Goal: Task Accomplishment & Management: Complete application form

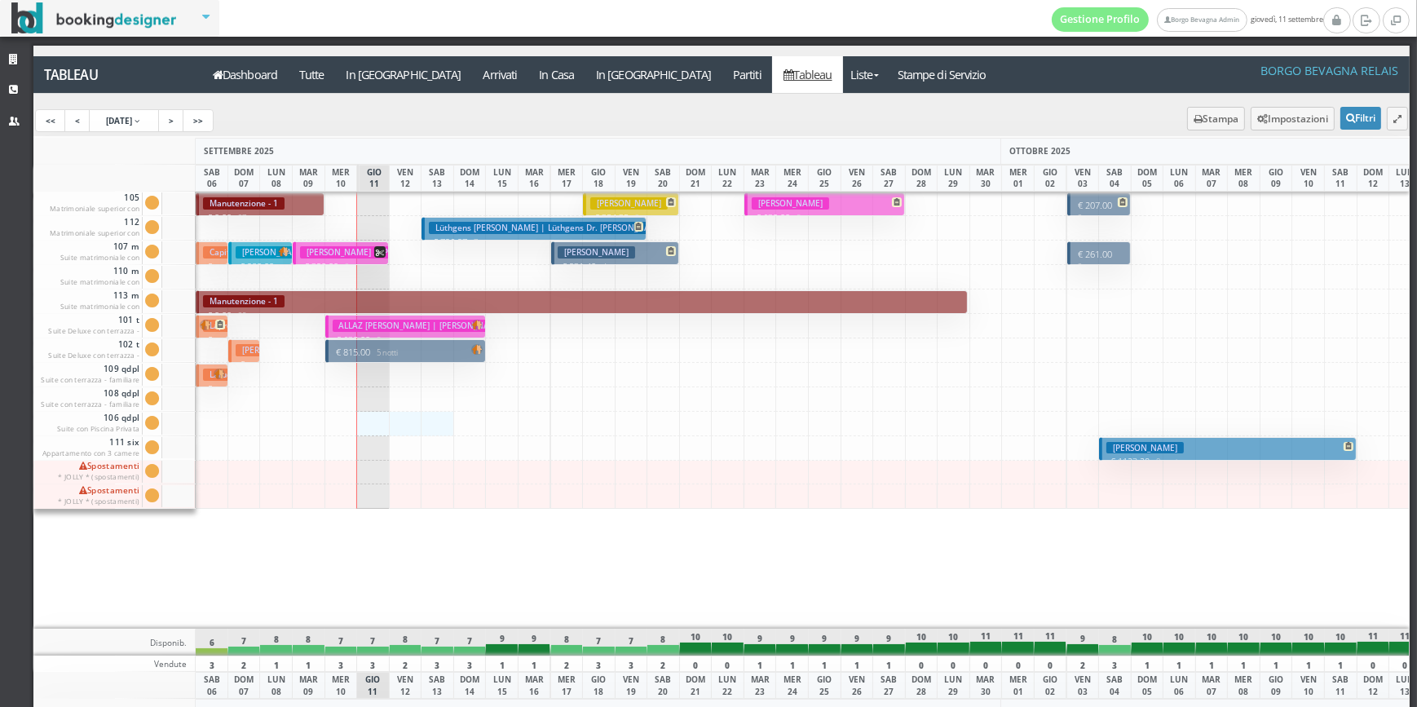
drag, startPoint x: 373, startPoint y: 420, endPoint x: 434, endPoint y: 425, distance: 60.5
click at [434, 425] on div "105 Matrimoniale superior con terrazza Cam. 105 sporca Segna come pulita Segna …" at bounding box center [721, 410] width 1376 height 437
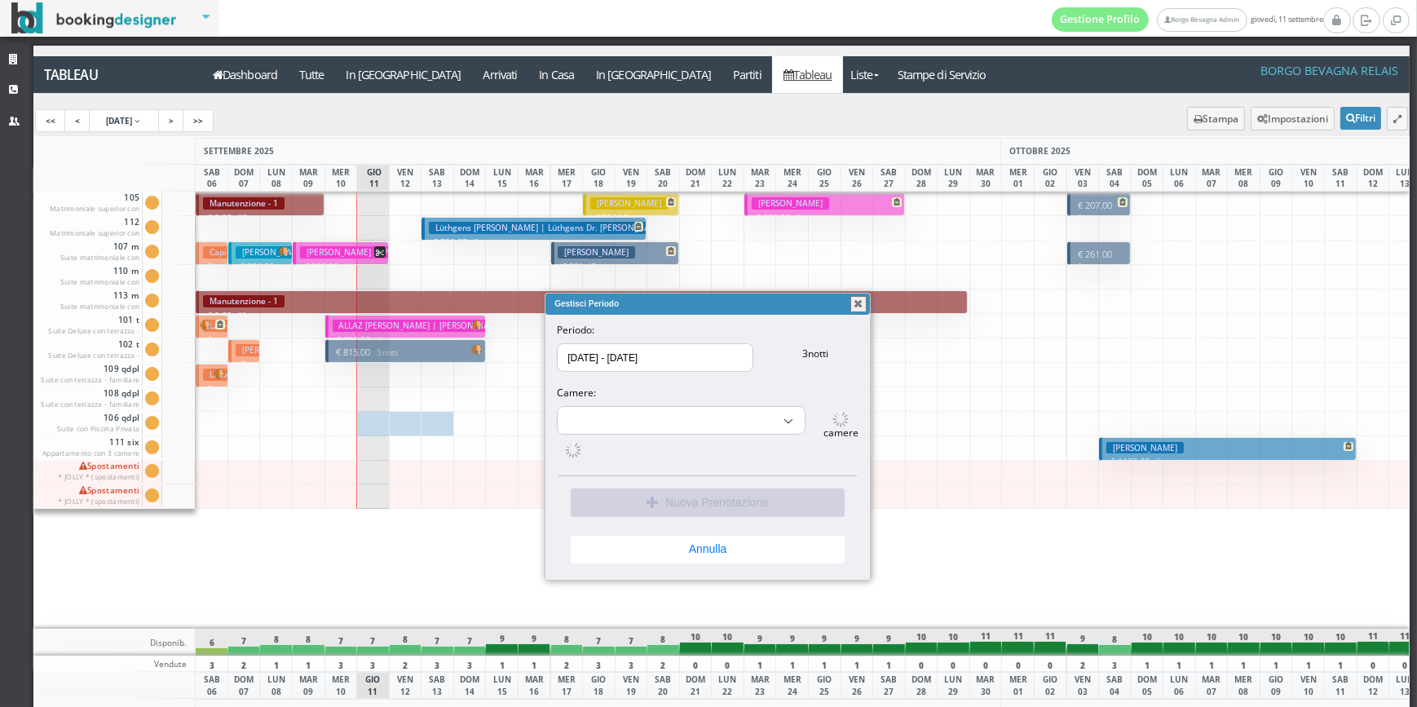
select select "9689"
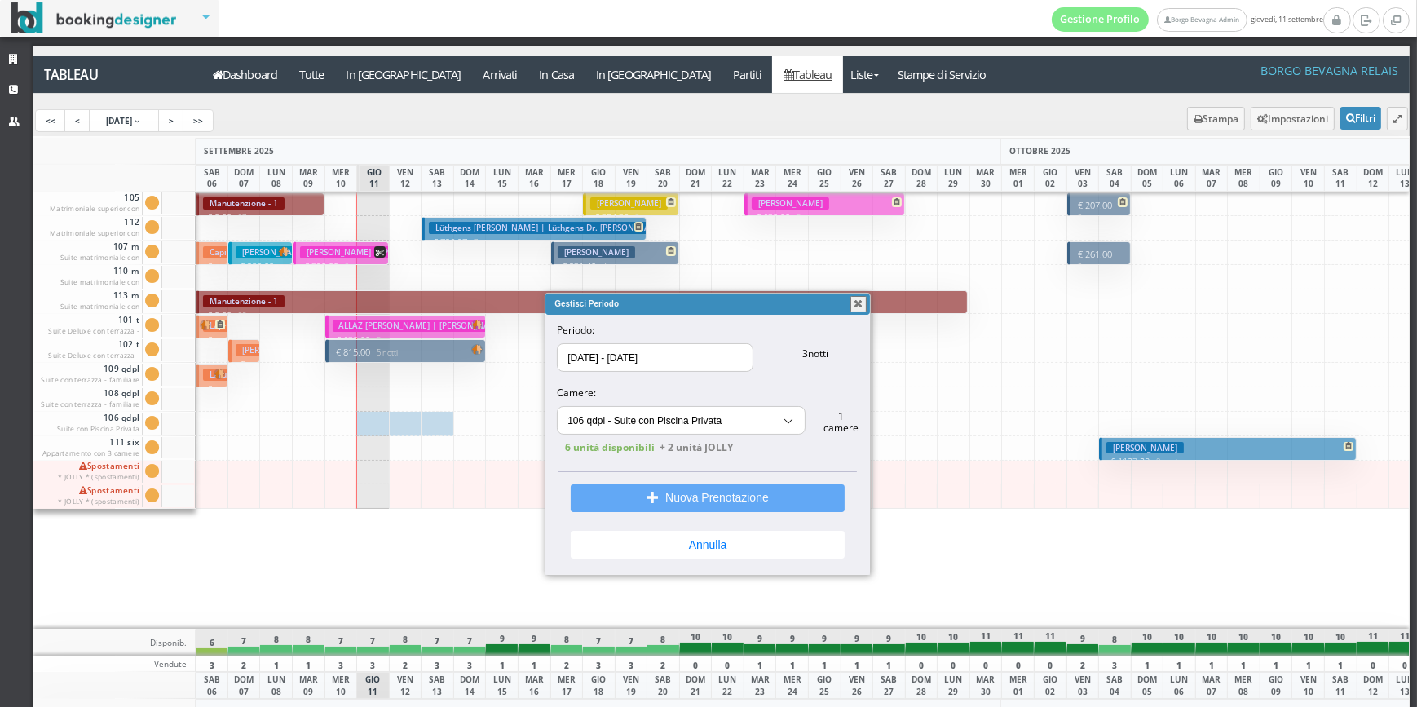
click at [673, 496] on button "Nuova Prenotazione" at bounding box center [708, 498] width 274 height 28
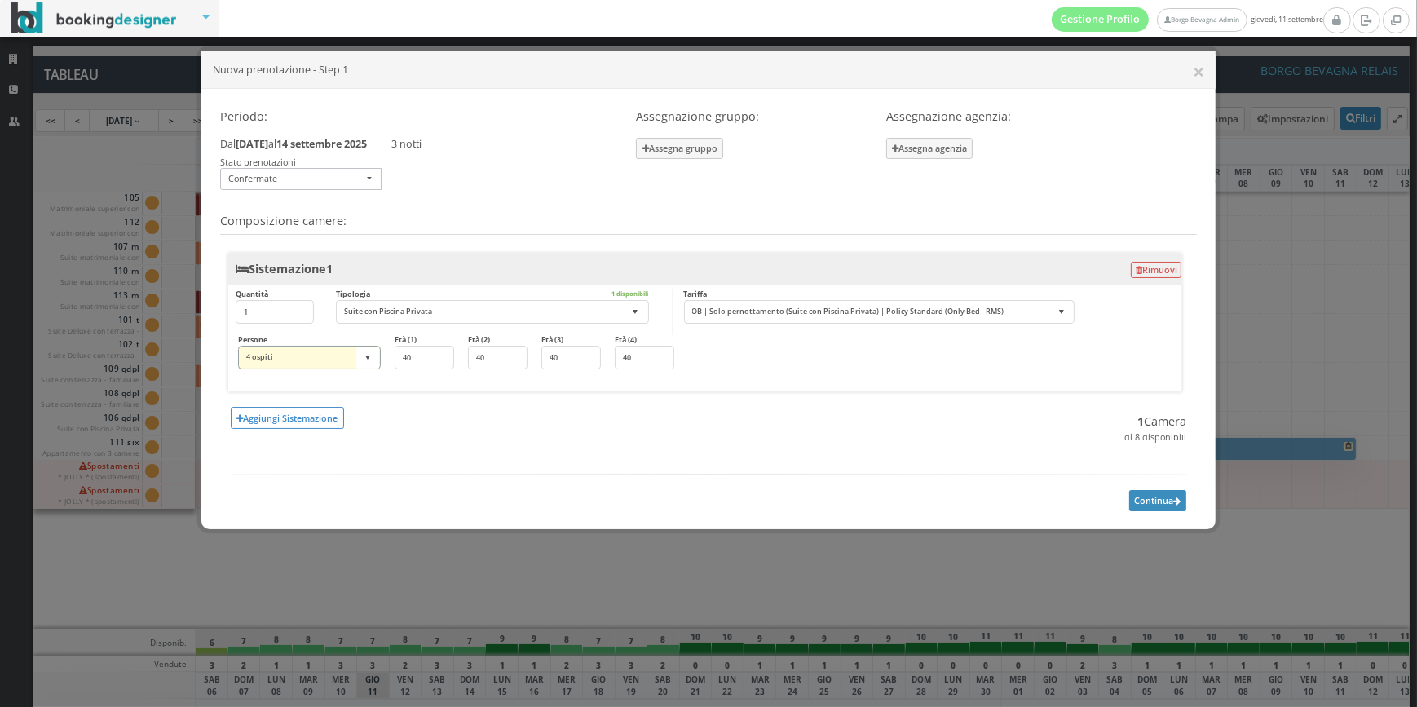
click at [374, 365] on select "1 ospite 2 ospiti 3 ospiti 4 ospiti 5 ospiti 6 ospiti 7 ospiti 8 ospiti 9 ospit…" at bounding box center [309, 358] width 143 height 24
select select "2"
click at [238, 346] on select "1 ospite 2 ospiti 3 ospiti 4 ospiti 5 ospiti 6 ospiti 7 ospiti 8 ospiti 9 ospit…" at bounding box center [309, 358] width 143 height 24
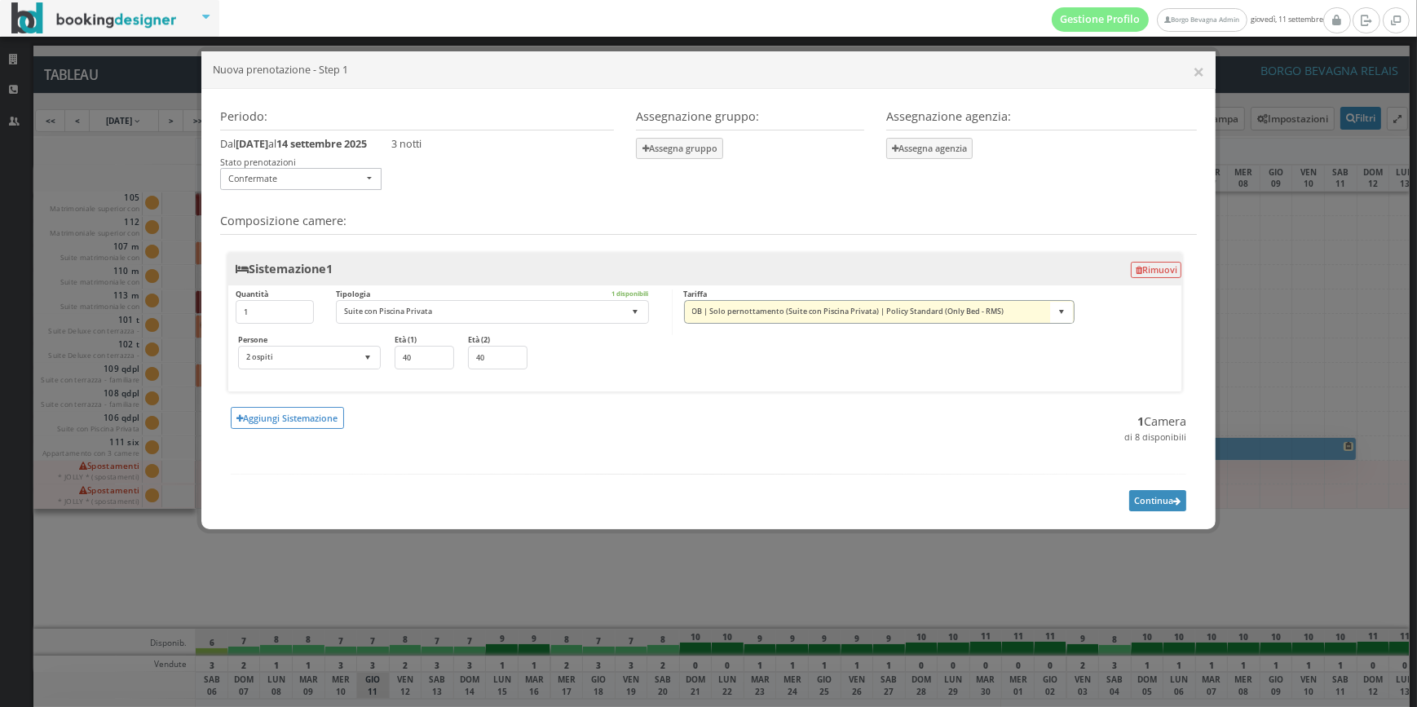
click at [803, 318] on select "OB | Solo pernottamento (Suite con Piscina Privata) | Policy Standard (Only Bed…" at bounding box center [879, 312] width 391 height 24
select select "173044:21521"
click at [684, 300] on select "OB | Solo pernottamento (Suite con Piscina Privata) | Policy Standard (Only Bed…" at bounding box center [879, 312] width 391 height 24
click at [1145, 499] on button "Continua" at bounding box center [1157, 500] width 57 height 20
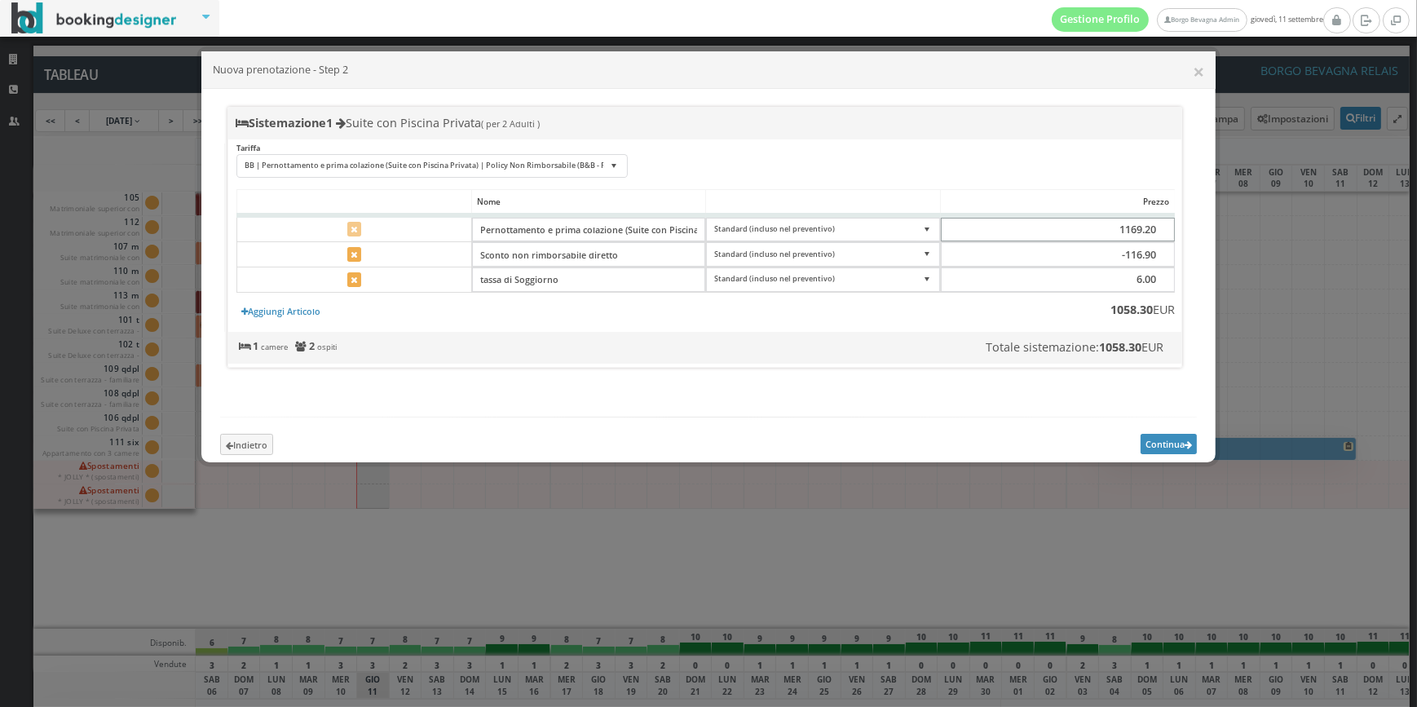
scroll to position [0, 1]
drag, startPoint x: 1158, startPoint y: 236, endPoint x: 1215, endPoint y: 227, distance: 57.0
click at [1234, 236] on div "× Nuova prenotazione - Step 2 PERIODO giovedì 11 settembre 2025 domenica 14 set…" at bounding box center [708, 353] width 1417 height 707
type input "0"
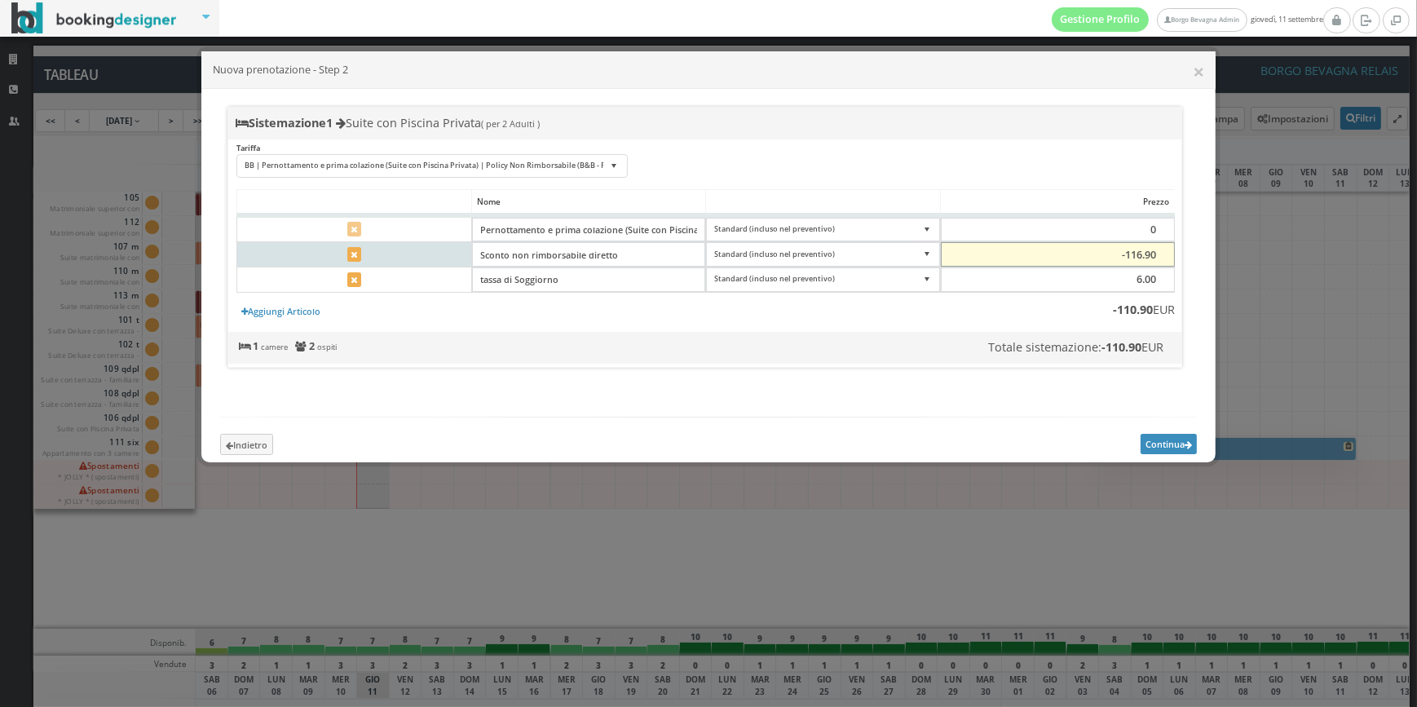
drag, startPoint x: 1132, startPoint y: 256, endPoint x: 1146, endPoint y: 256, distance: 13.9
click at [1146, 256] on input "-116.90" at bounding box center [1058, 254] width 234 height 24
click at [1177, 254] on div "Loading, please wait Nome Prezzo Pernottamento e prima colazione (Suite con Pis…" at bounding box center [705, 260] width 961 height 143
drag, startPoint x: 1061, startPoint y: 250, endPoint x: 1188, endPoint y: 249, distance: 127.2
click at [1188, 249] on div "Sistemazione 1 Suite con Piscina Privata ( per 2 Adulti ) Tariffa OB | Solo per…" at bounding box center [708, 237] width 977 height 261
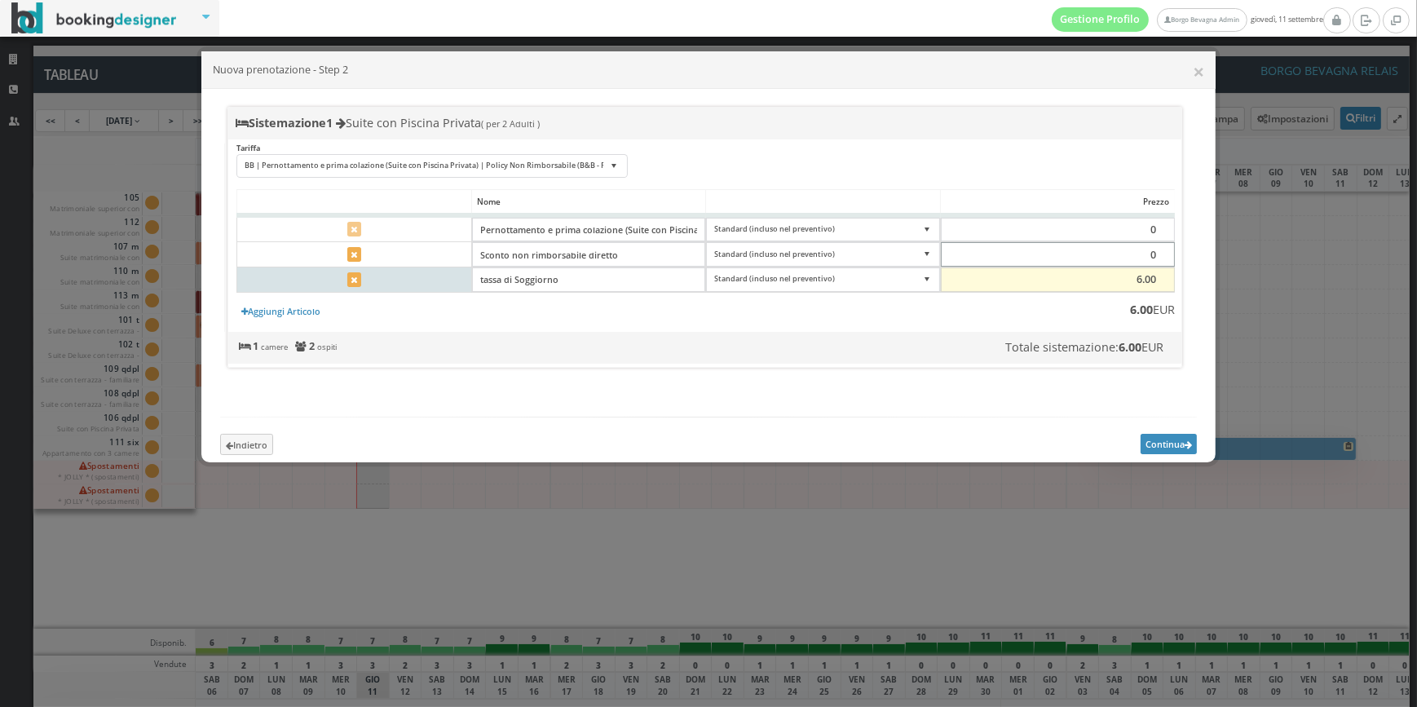
type input "0"
drag, startPoint x: 1139, startPoint y: 277, endPoint x: 1171, endPoint y: 272, distance: 32.2
click at [1171, 272] on input "6.00" at bounding box center [1058, 279] width 234 height 24
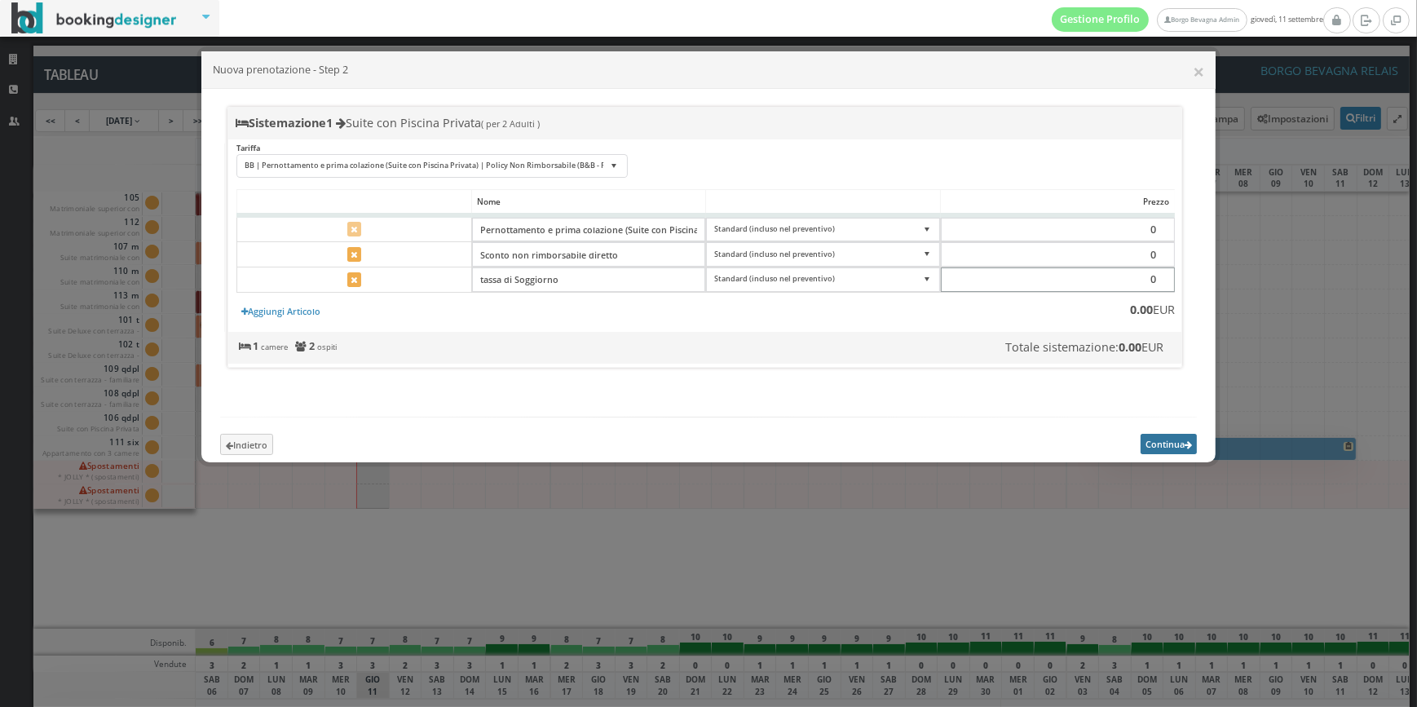
type input "0"
click at [1184, 448] on button "Continua" at bounding box center [1169, 444] width 57 height 20
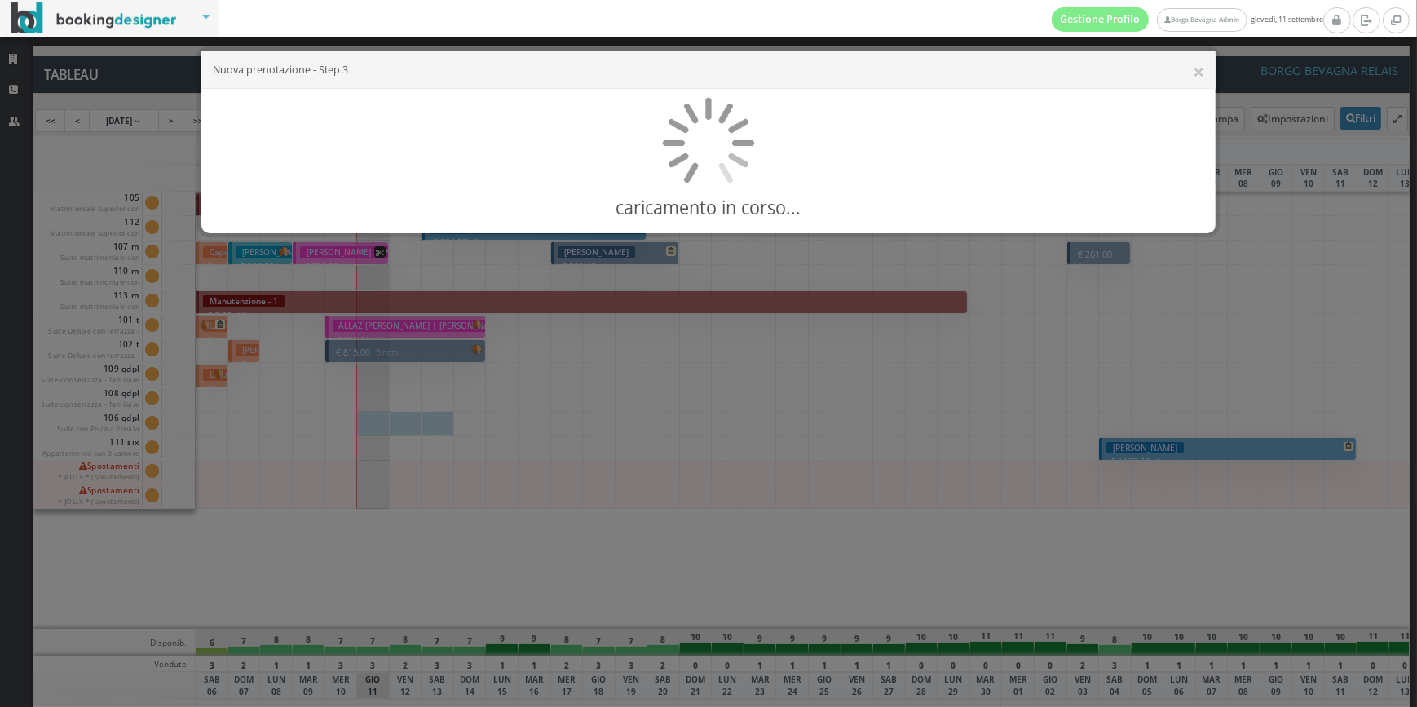
select select"] "9689"
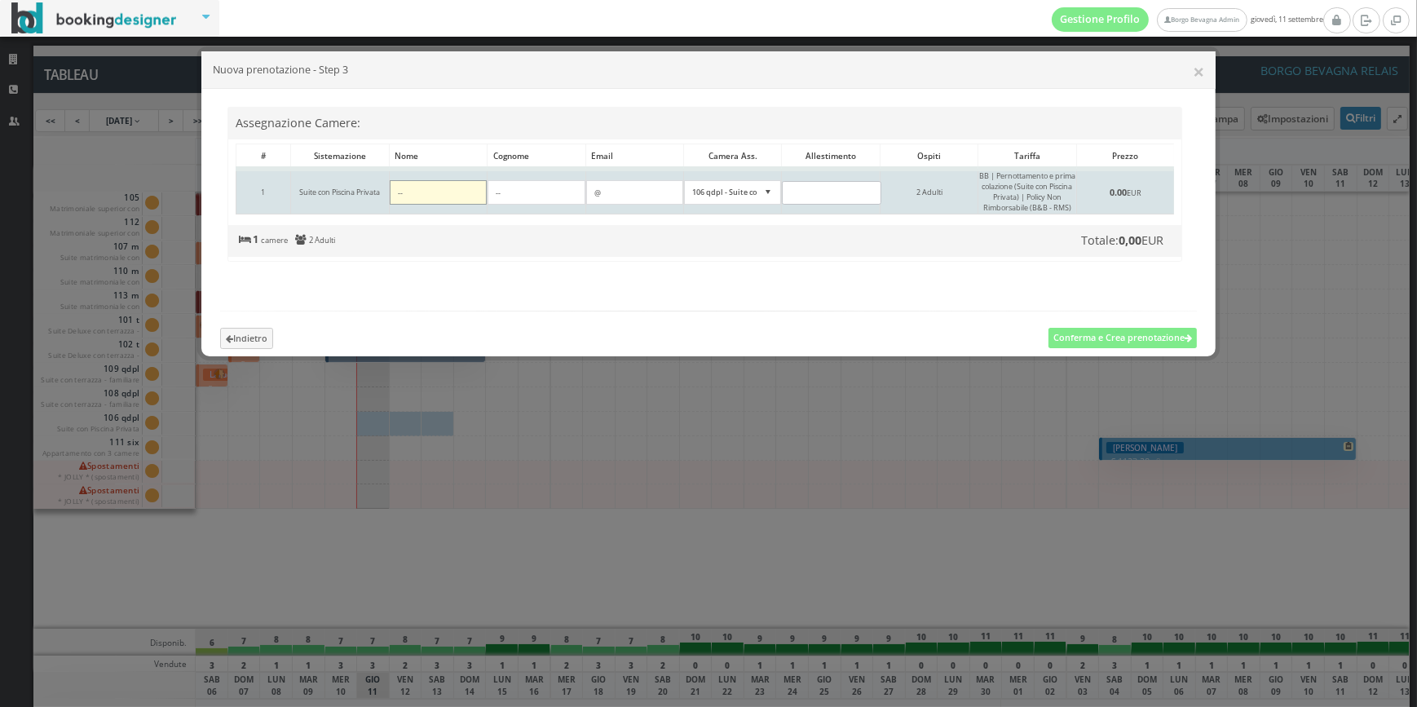
click at [430, 192] on input"] at bounding box center [438, 192] width 97 height 24
type input"] "f"
type input"] "FABIO"
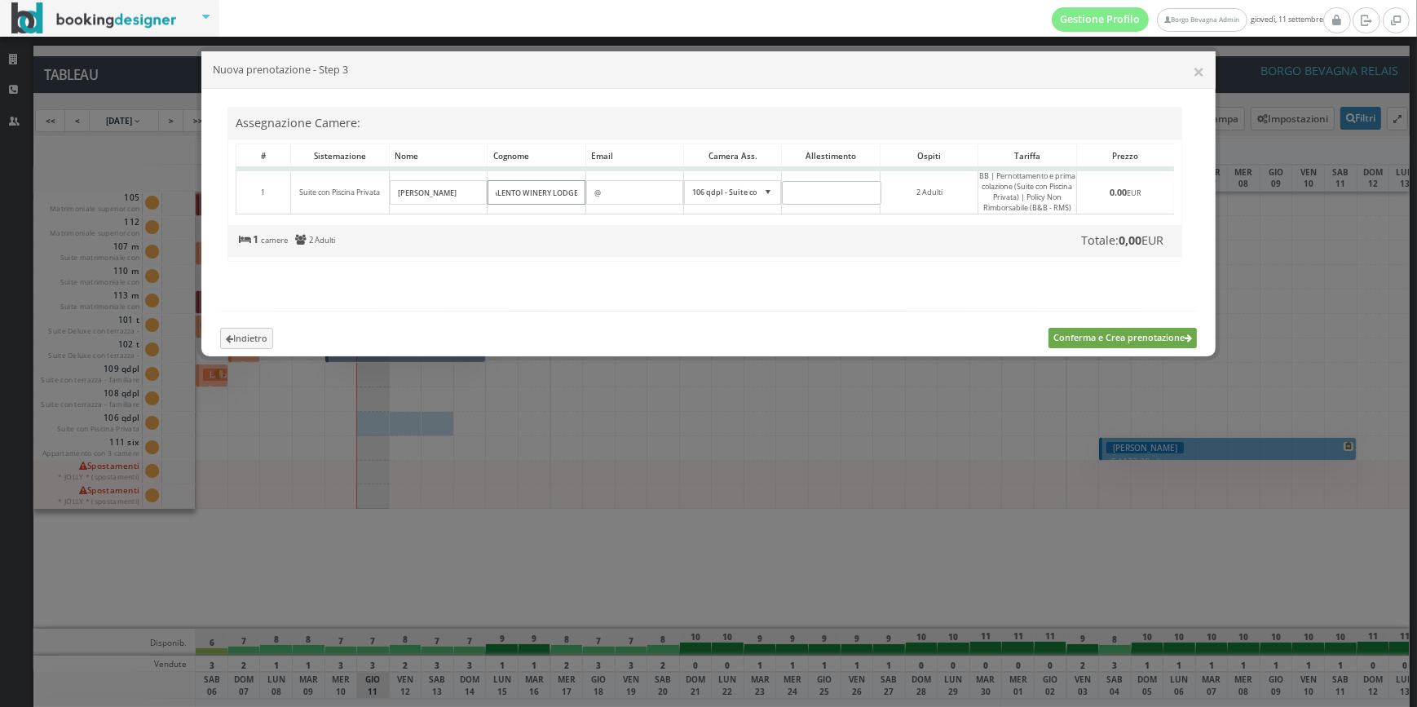
type input"] "SALENTO WINERY LODGE"
click at [1154, 348] on button "Conferma e Crea prenotazione" at bounding box center [1122, 338] width 149 height 20
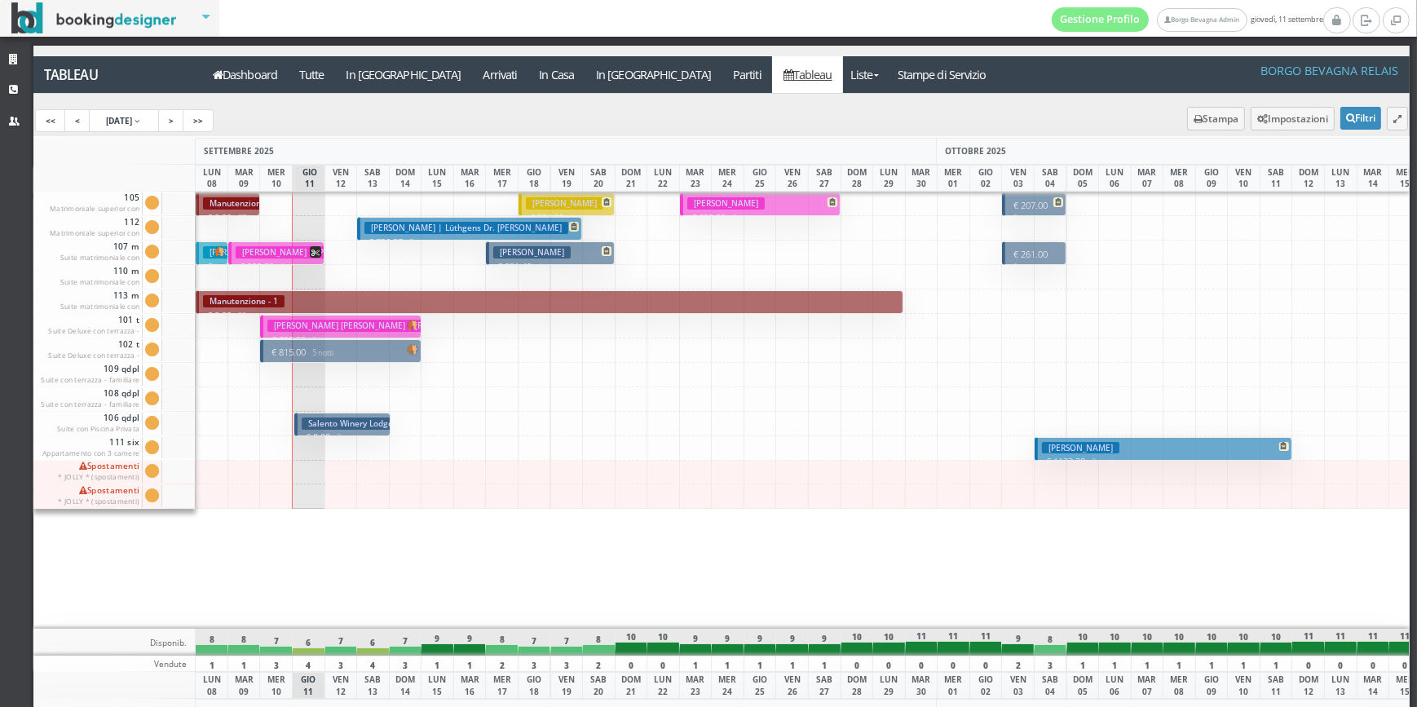
click at [345, 424] on h3 "Salento Winery Lodge [PERSON_NAME]" at bounding box center [384, 423] width 165 height 12
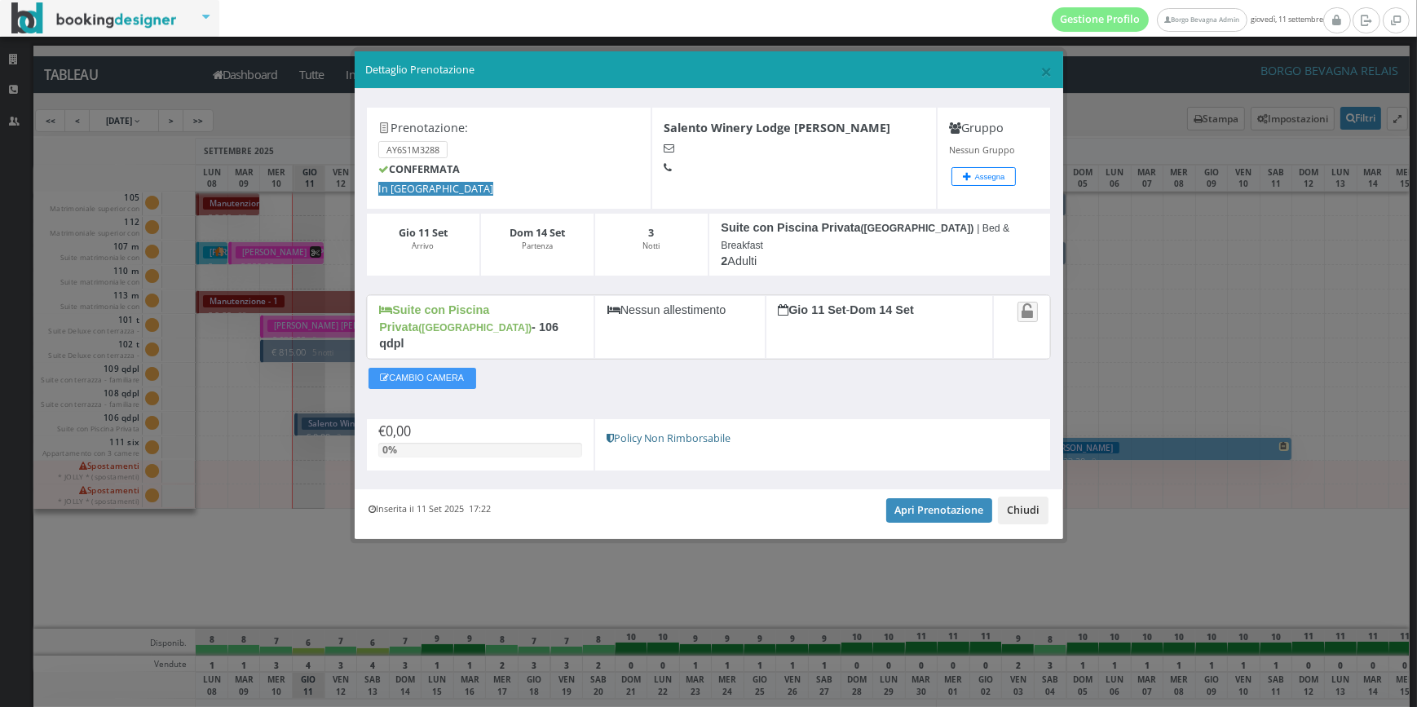
click at [1021, 496] on button "Chiudi" at bounding box center [1023, 510] width 51 height 28
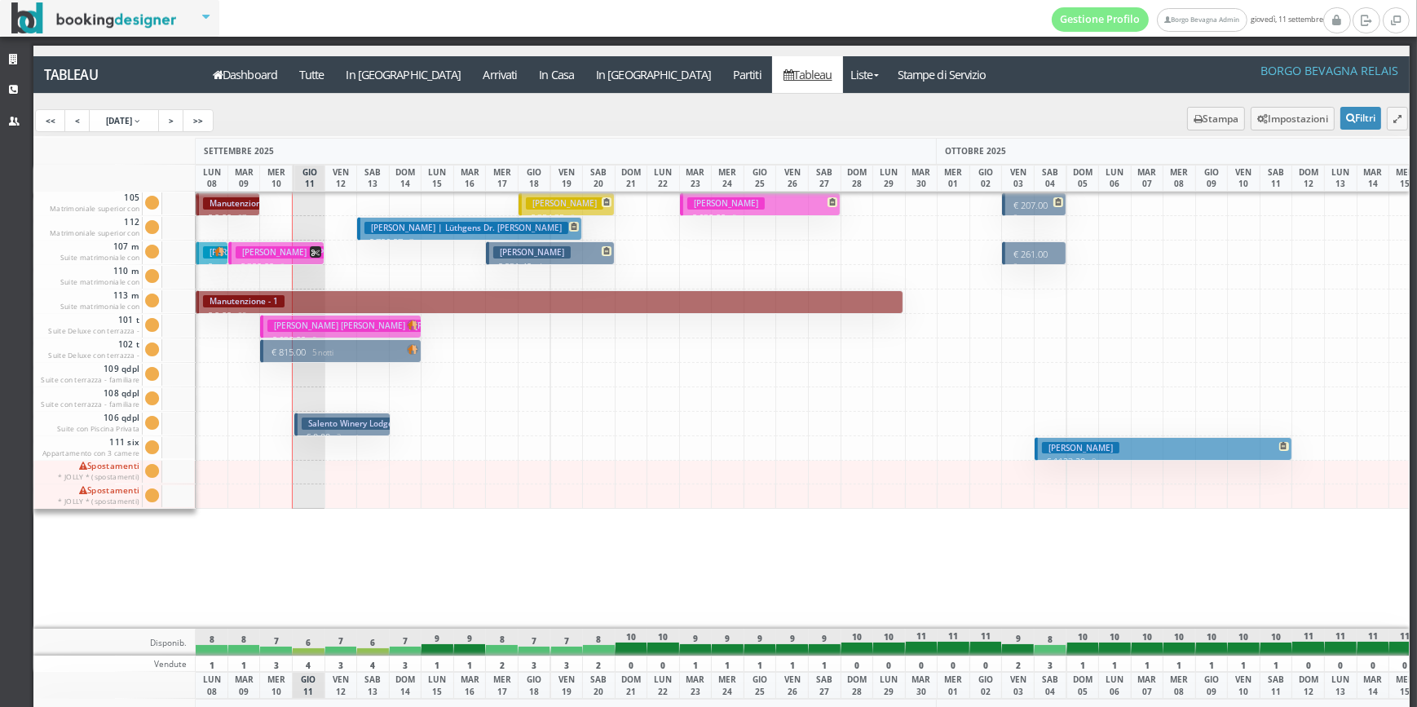
click at [364, 424] on h3 "Salento Winery Lodge [PERSON_NAME]" at bounding box center [384, 423] width 165 height 12
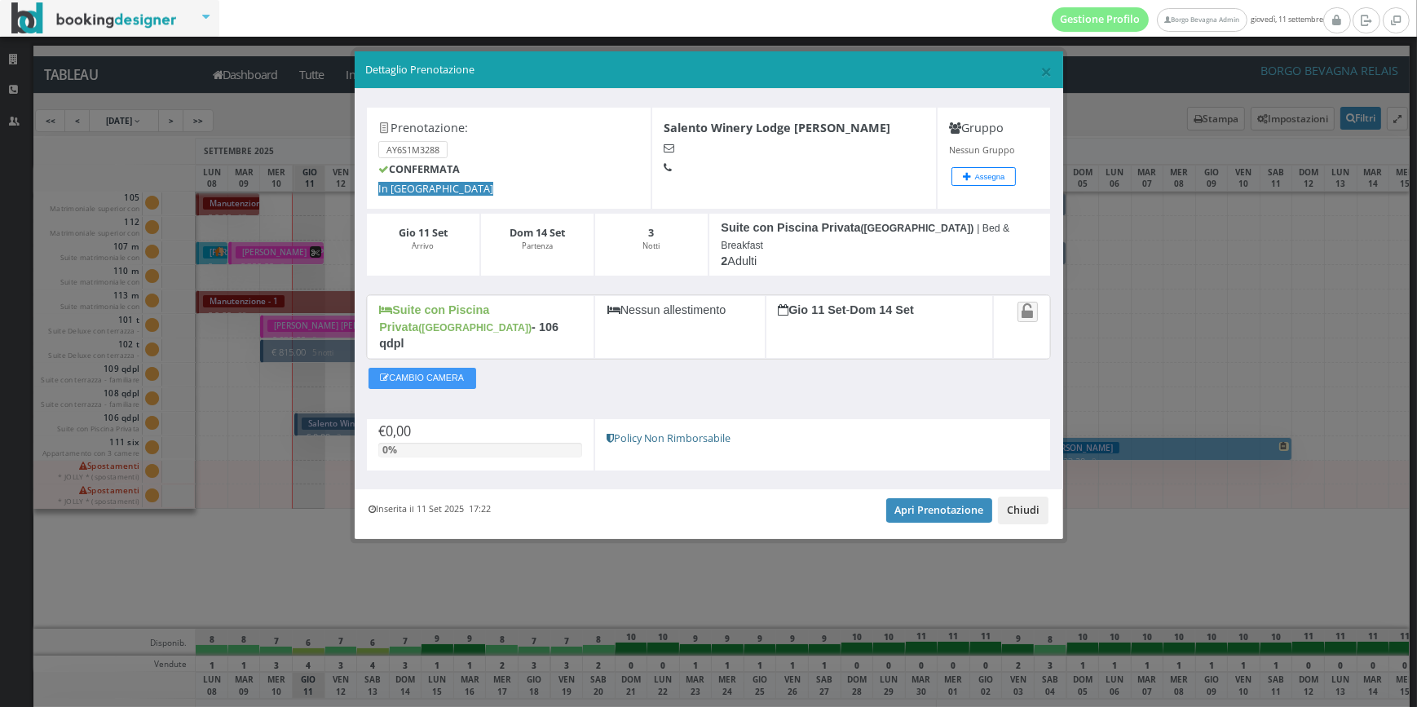
click at [1030, 496] on button "Chiudi" at bounding box center [1023, 510] width 51 height 28
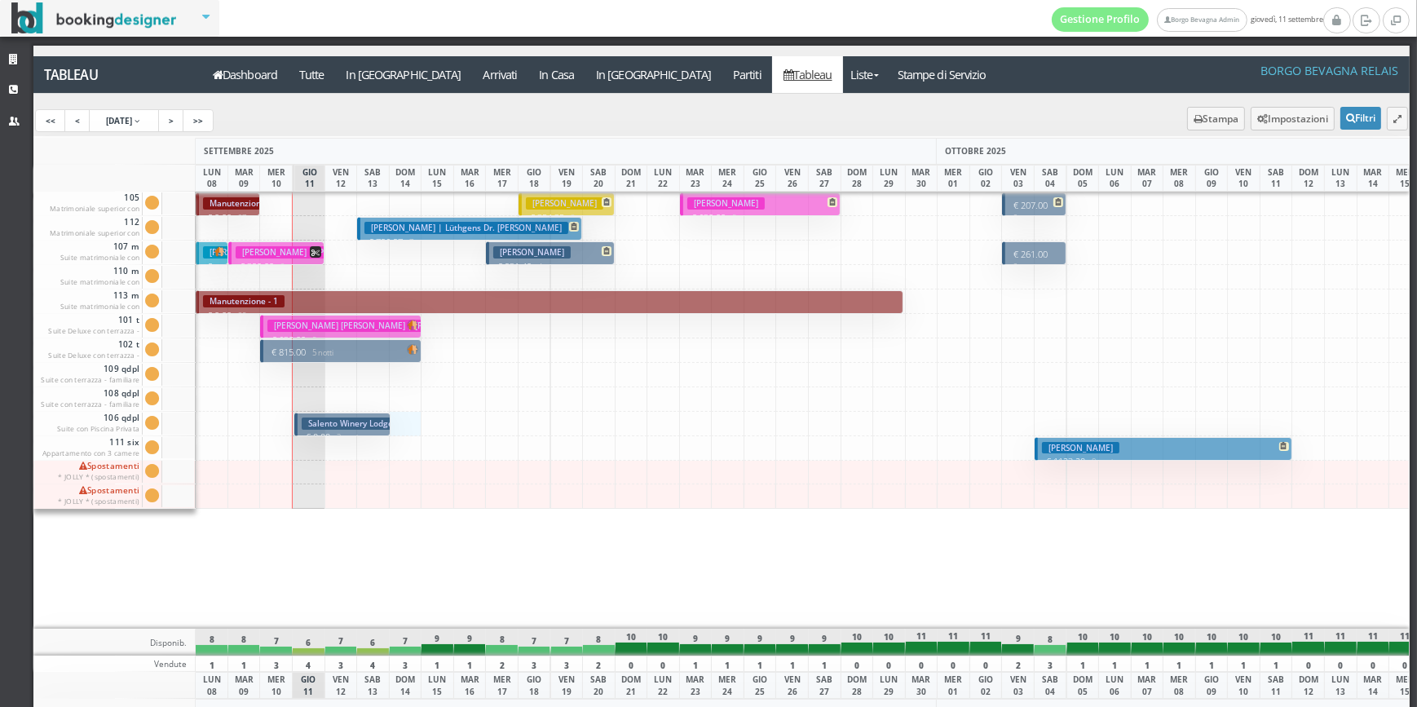
click at [405, 426] on div at bounding box center [405, 424] width 33 height 24
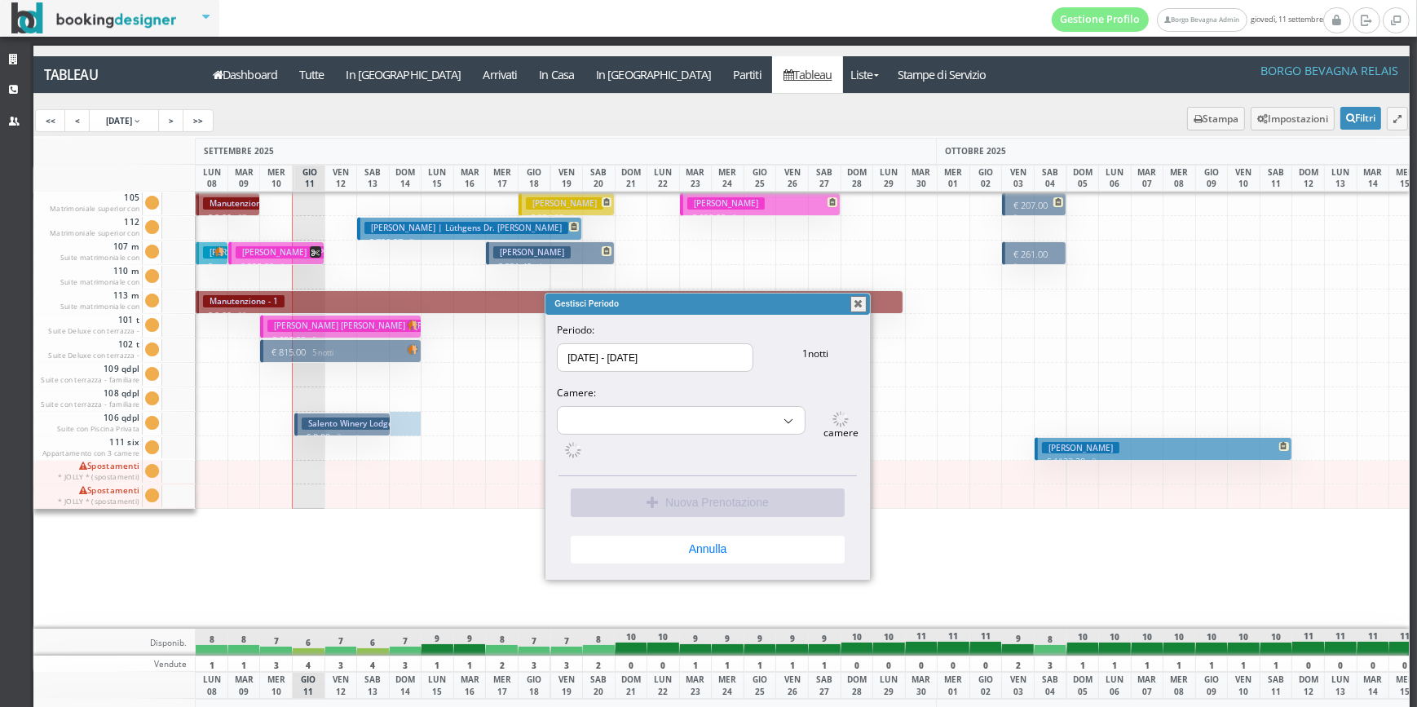
select select "9689"
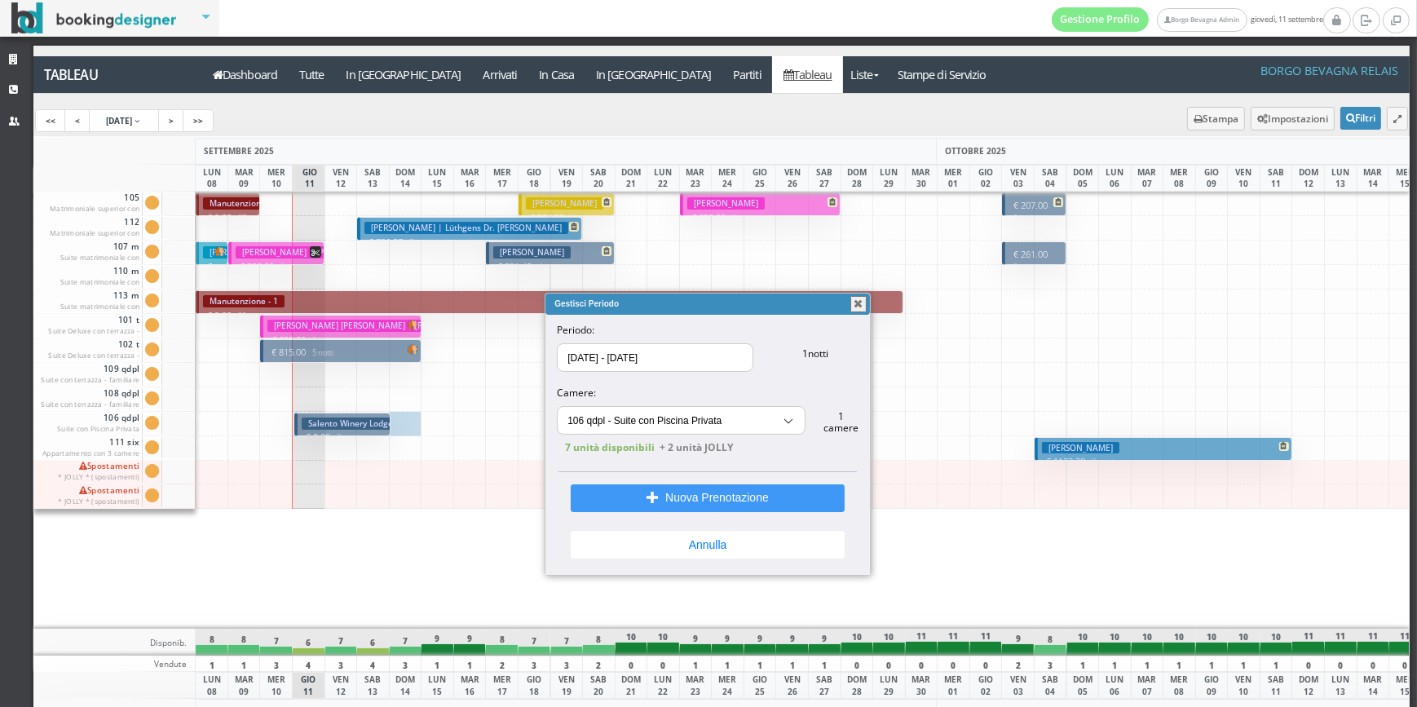
click at [864, 306] on button "button" at bounding box center [858, 304] width 16 height 16
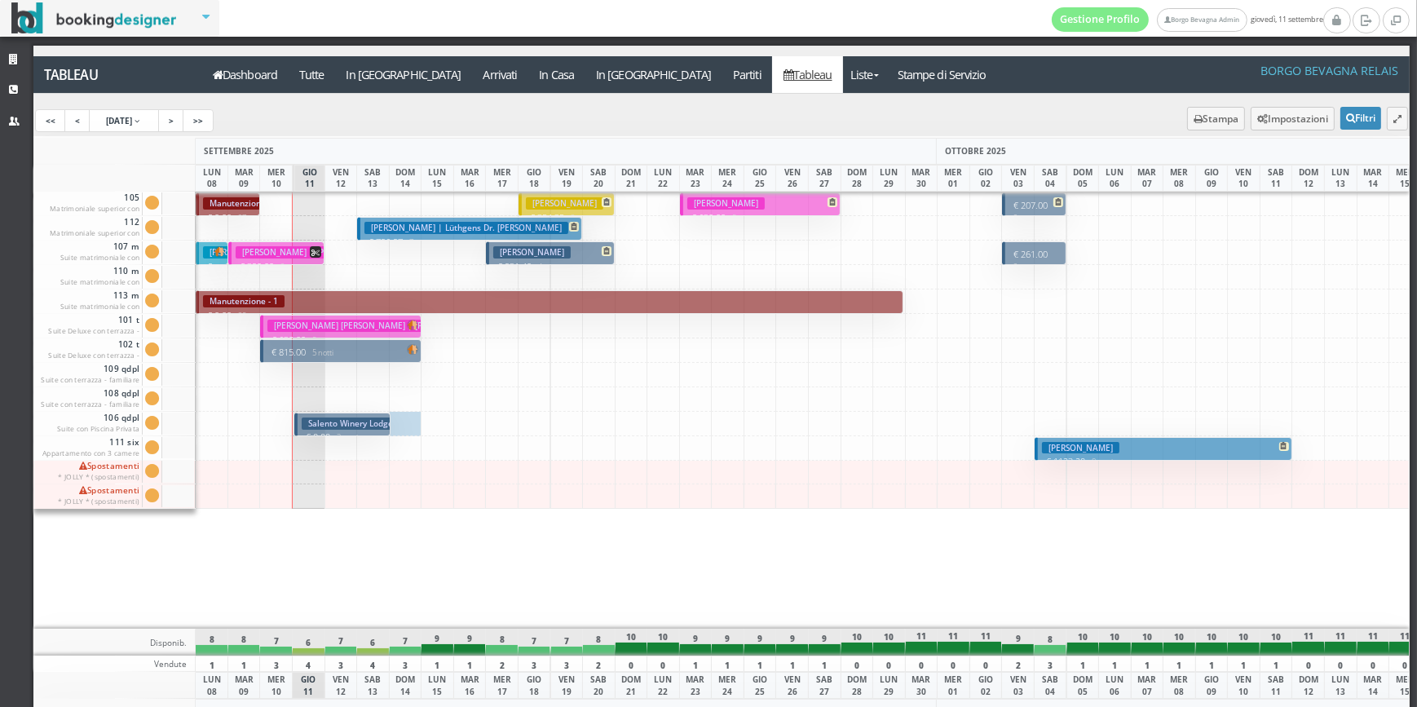
drag, startPoint x: 504, startPoint y: 551, endPoint x: 535, endPoint y: 529, distance: 38.0
click at [505, 551] on div "White Doris € 931.40 4 notti 2 Adulti" at bounding box center [501, 410] width 33 height 437
click at [877, 706] on html "Filtri Evidenzia: -- Gruppo Stato prenotazione Stato camera Stato pagamento Can…" at bounding box center [708, 353] width 1417 height 707
click at [344, 354] on p "€ 815.00 5 notti" at bounding box center [341, 352] width 148 height 13
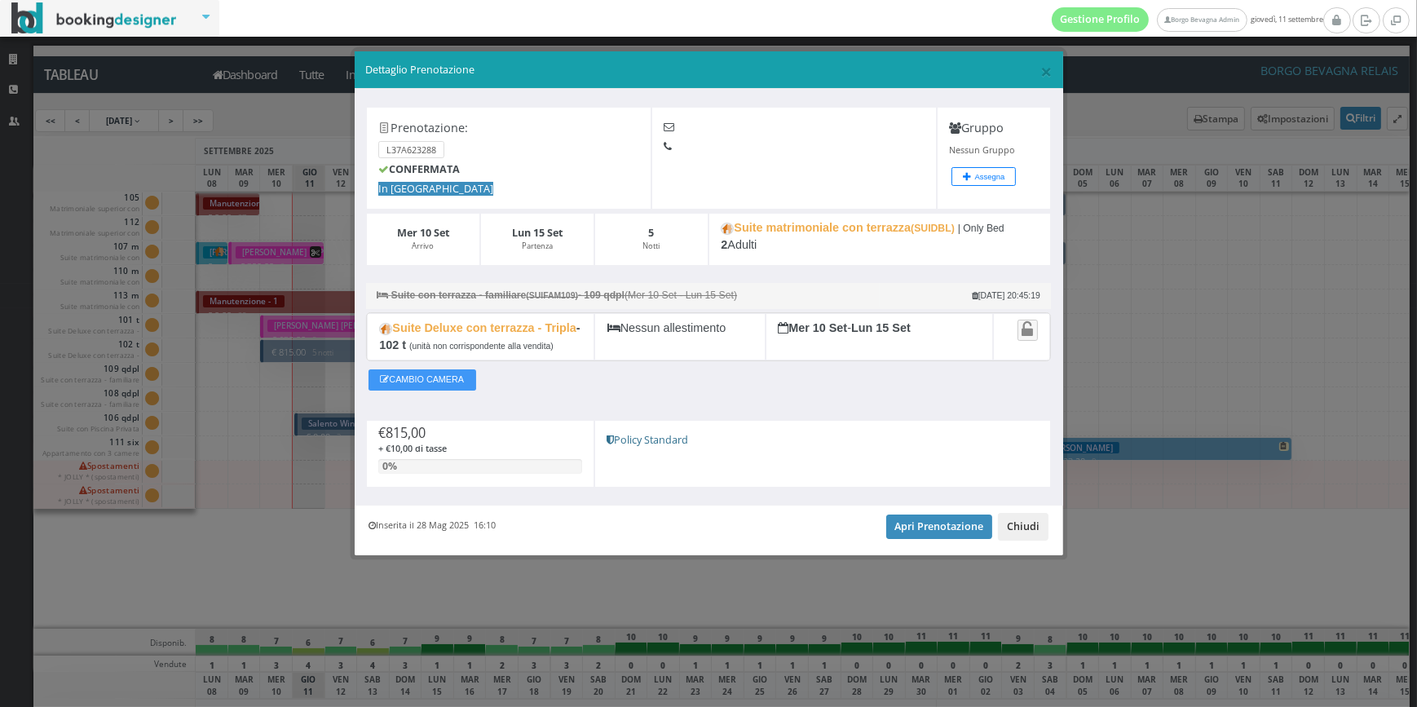
click at [1018, 537] on button "Chiudi" at bounding box center [1023, 527] width 51 height 28
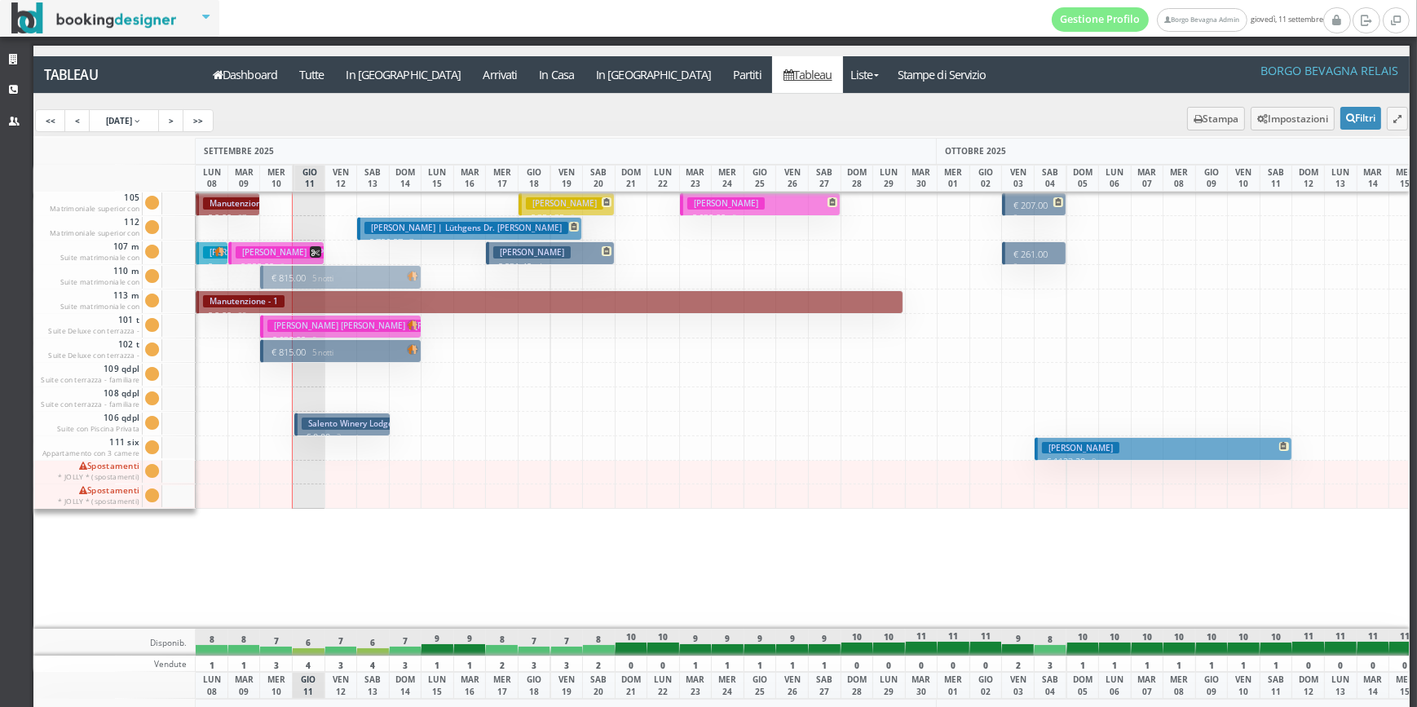
drag, startPoint x: 358, startPoint y: 350, endPoint x: 357, endPoint y: 276, distance: 73.4
